Goal: Task Accomplishment & Management: Use online tool/utility

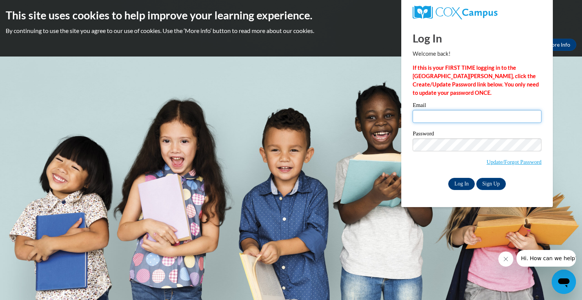
type input "scores@prescott.k12.wi.us"
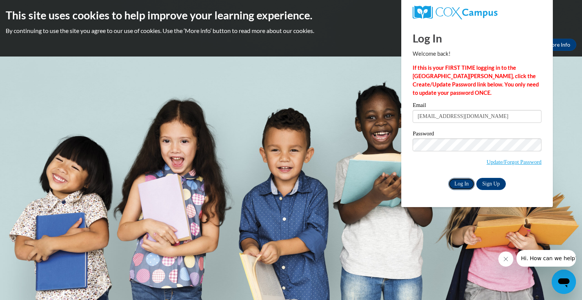
click at [463, 183] on input "Log In" at bounding box center [461, 184] width 27 height 12
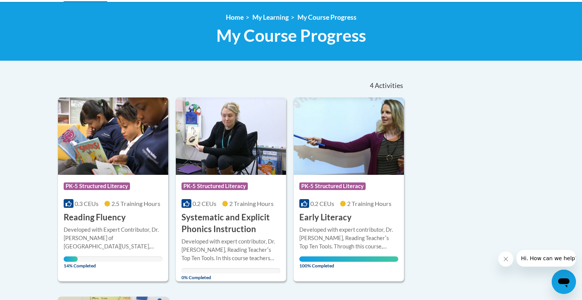
scroll to position [114, 0]
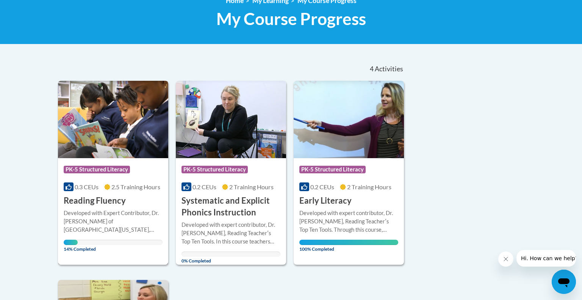
click at [121, 222] on div "Developed with Expert Contributor, Dr. Laura Rhinehart of University California…" at bounding box center [113, 221] width 99 height 25
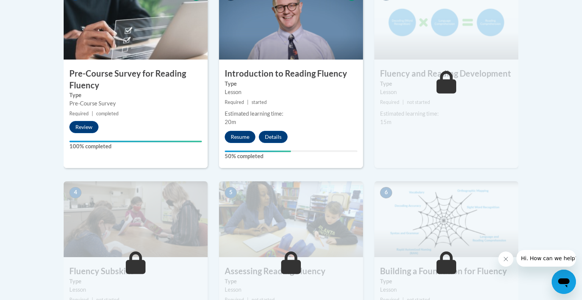
scroll to position [275, 0]
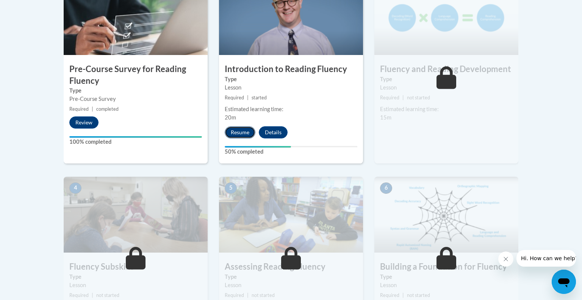
click at [245, 130] on button "Resume" at bounding box center [240, 132] width 31 height 12
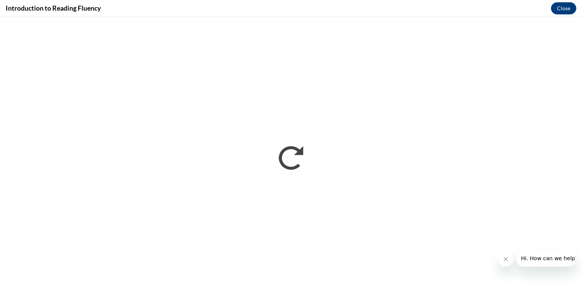
scroll to position [0, 0]
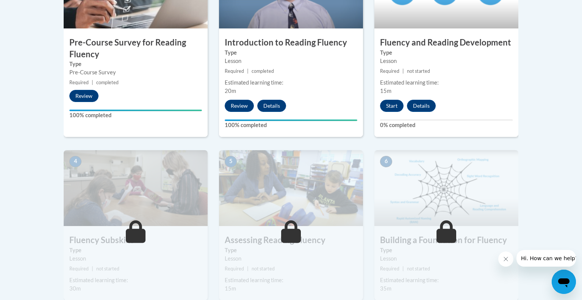
scroll to position [301, 0]
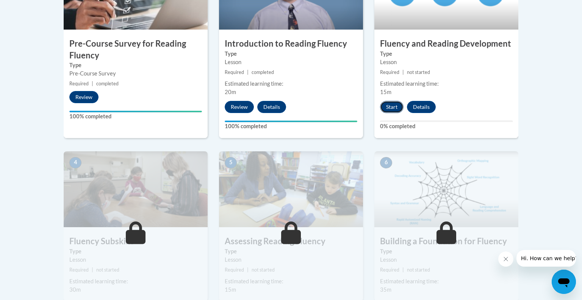
click at [395, 103] on button "Start" at bounding box center [391, 107] width 23 height 12
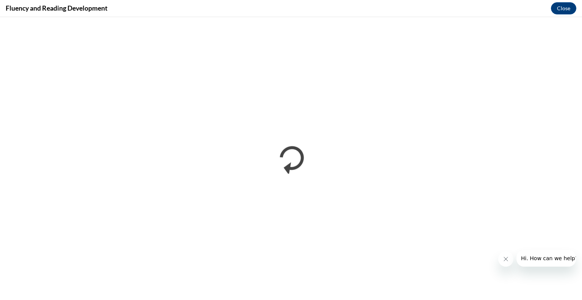
scroll to position [0, 0]
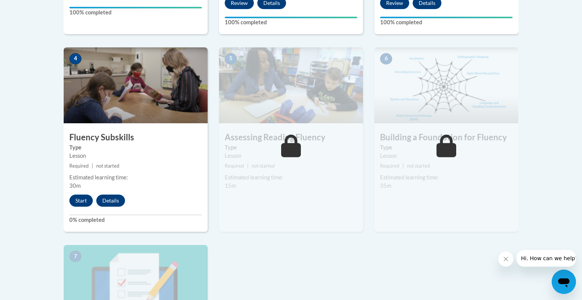
scroll to position [405, 0]
click at [85, 195] on button "Start" at bounding box center [80, 200] width 23 height 12
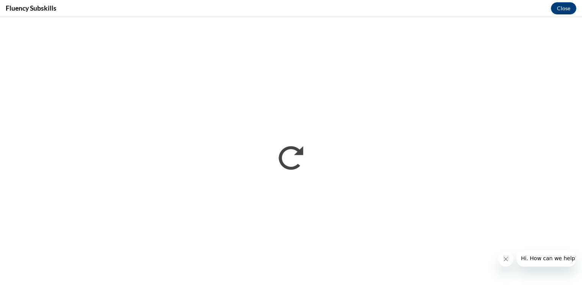
scroll to position [0, 0]
